Goal: Transaction & Acquisition: Purchase product/service

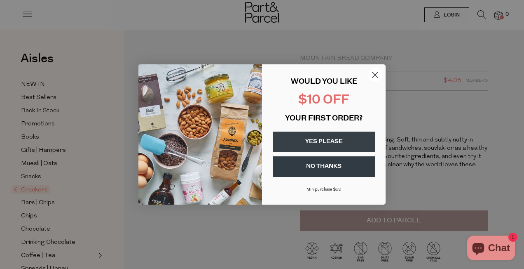
click at [374, 75] on icon "Close dialog" at bounding box center [375, 75] width 6 height 6
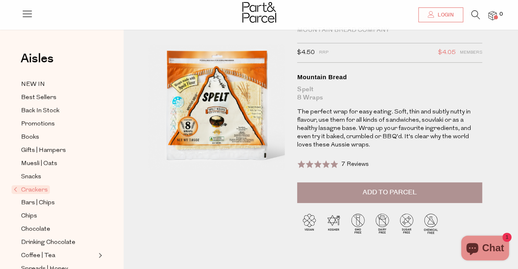
scroll to position [41, 0]
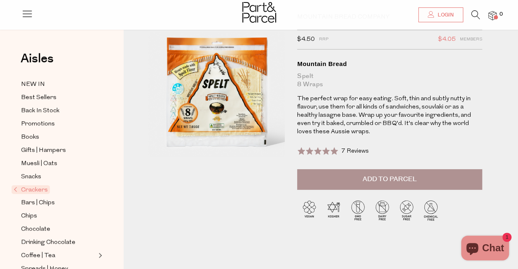
click at [371, 176] on span "Add to Parcel" at bounding box center [389, 178] width 54 height 9
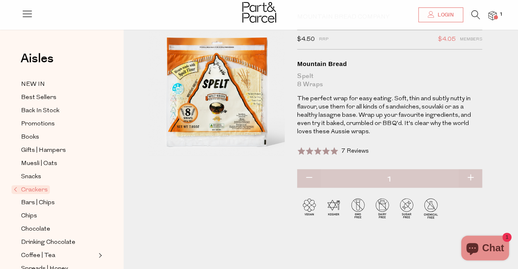
click at [471, 176] on button "button" at bounding box center [469, 178] width 23 height 18
type input "2"
click at [471, 174] on button "button" at bounding box center [469, 178] width 23 height 18
type input "3"
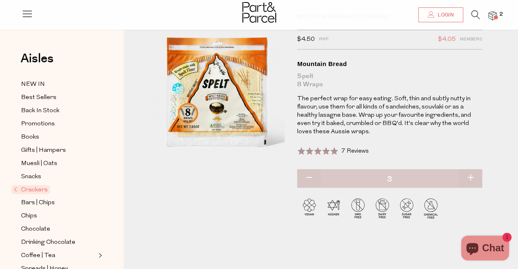
type input "3"
click at [470, 175] on button "button" at bounding box center [469, 178] width 23 height 18
type input "4"
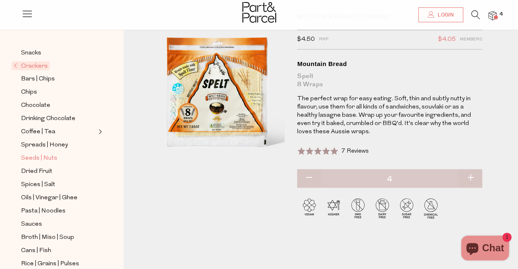
scroll to position [165, 0]
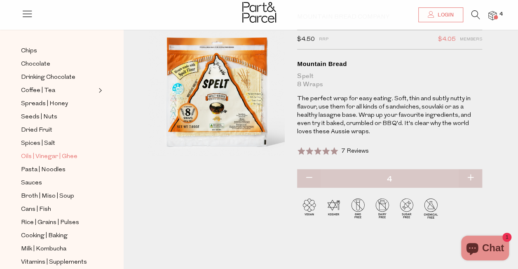
click at [68, 152] on span "Oils | Vinegar | Ghee" at bounding box center [49, 157] width 56 height 10
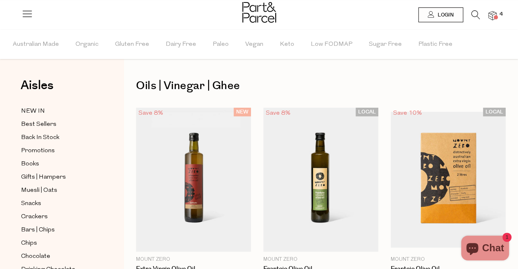
click at [475, 14] on icon at bounding box center [475, 14] width 9 height 9
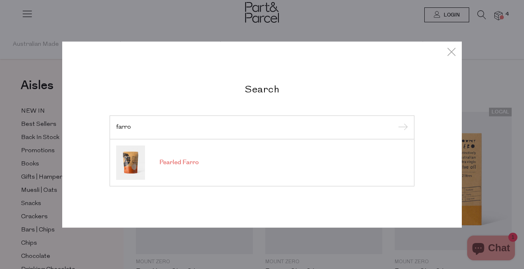
type input "farro"
click at [192, 160] on span "Pearled Farro" at bounding box center [178, 162] width 39 height 8
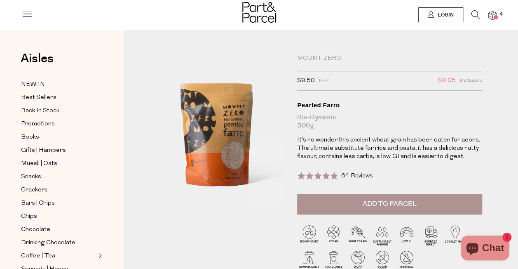
click at [395, 202] on span "Add to Parcel" at bounding box center [389, 203] width 54 height 9
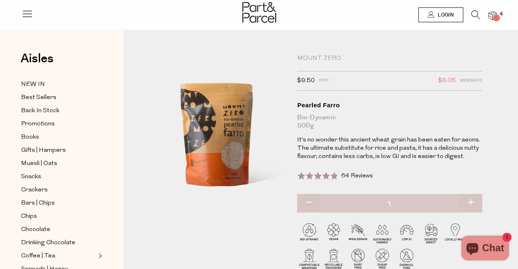
click at [472, 202] on button "button" at bounding box center [469, 203] width 23 height 18
type input "2"
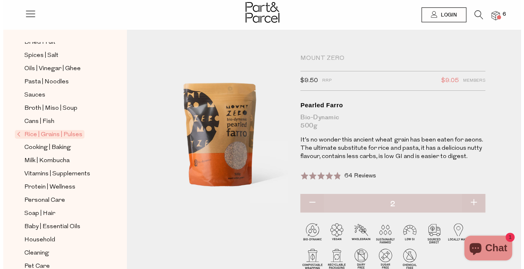
scroll to position [255, 0]
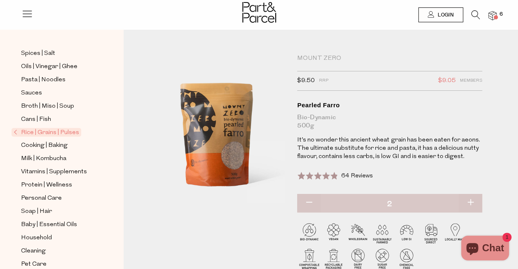
click at [492, 12] on img at bounding box center [492, 15] width 8 height 9
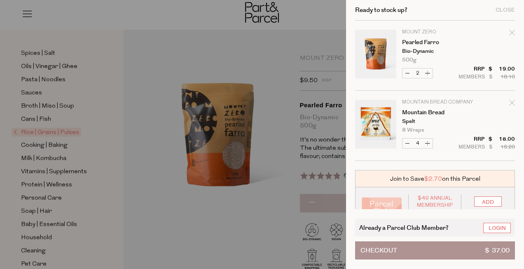
click at [384, 249] on span "Checkout" at bounding box center [378, 249] width 37 height 17
